Goal: Information Seeking & Learning: Learn about a topic

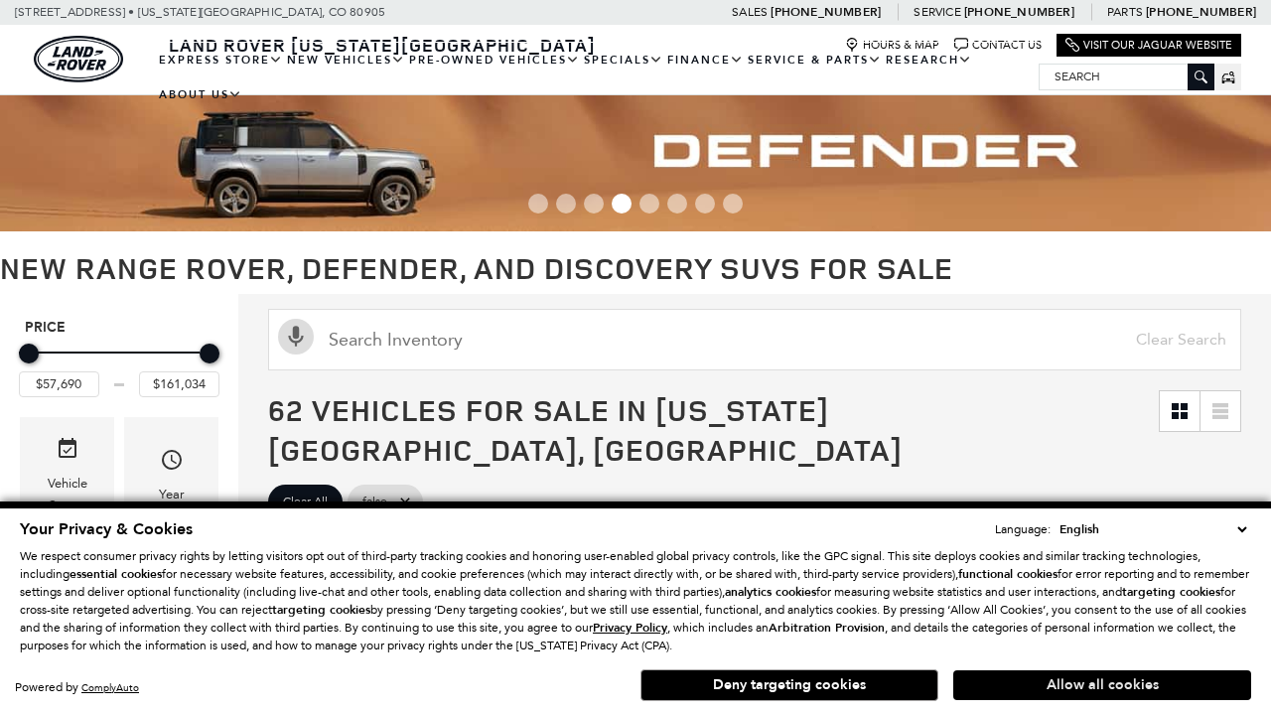
click at [1102, 685] on button "Allow all cookies" at bounding box center [1102, 685] width 298 height 30
